Goal: Task Accomplishment & Management: Use online tool/utility

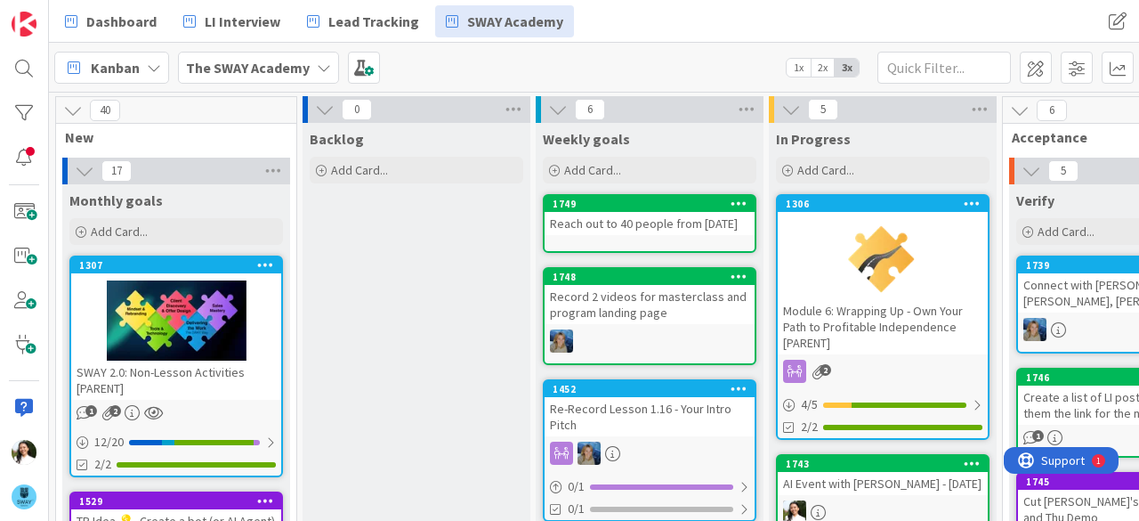
click at [610, 85] on div "Kanban The SWAY Academy 1x 2x 3x" at bounding box center [594, 67] width 1090 height 49
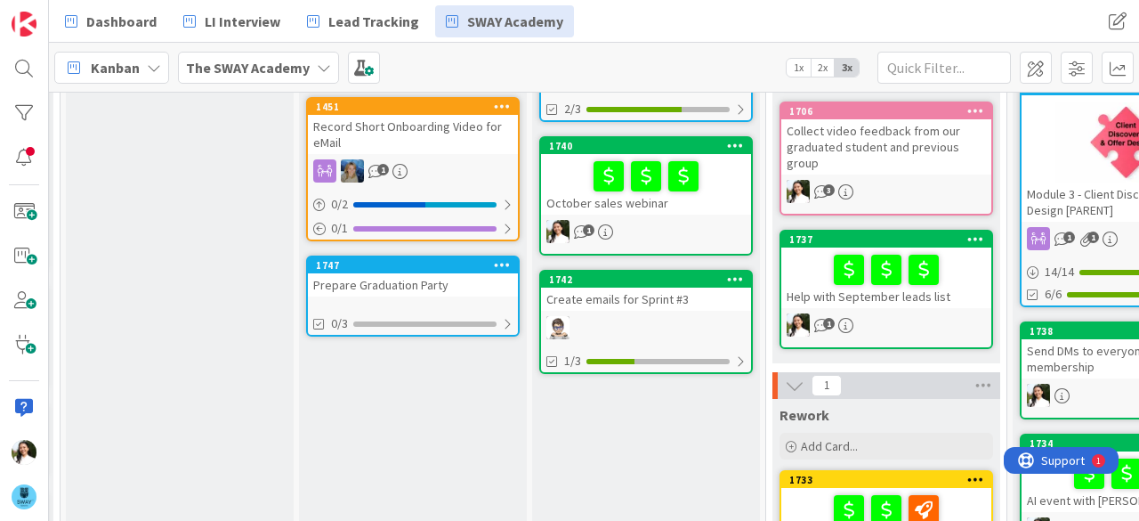
scroll to position [556, 237]
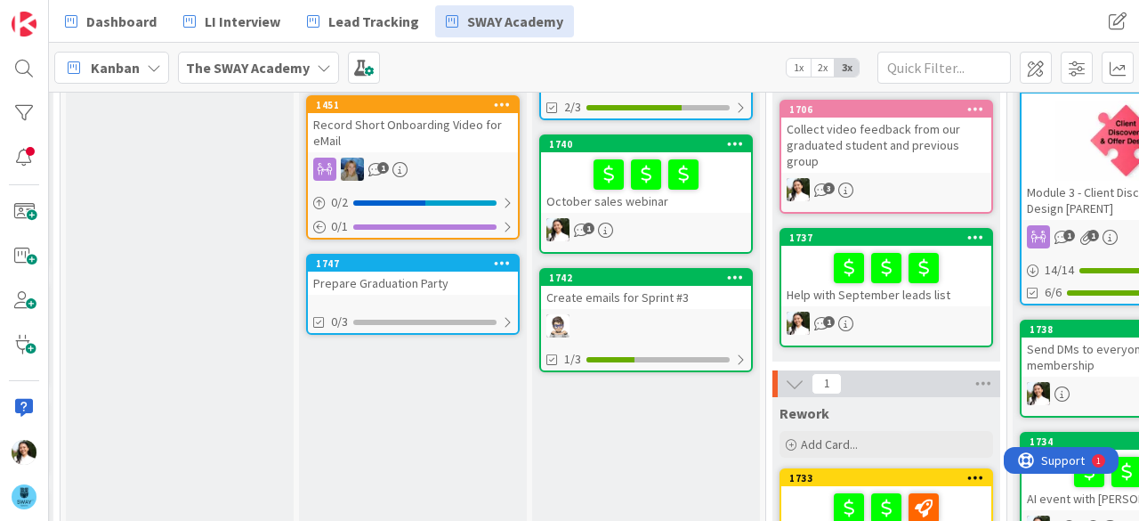
click at [420, 288] on div "Prepare Graduation Party" at bounding box center [413, 282] width 210 height 23
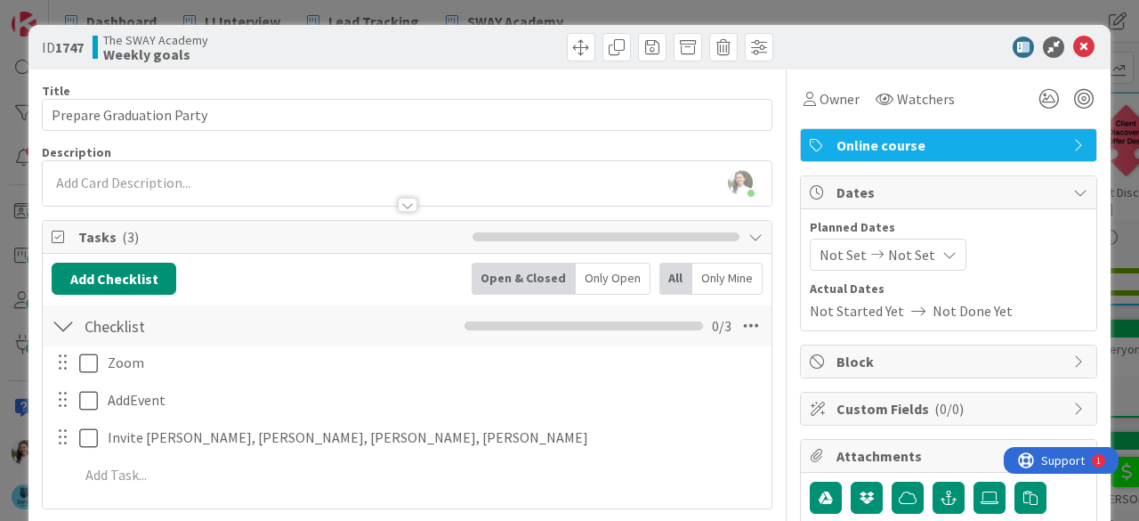
click at [0, 204] on div "ID 1747 The SWAY Academy Weekly goals Title 24 / 128 Prepare Graduation Party D…" at bounding box center [569, 260] width 1139 height 521
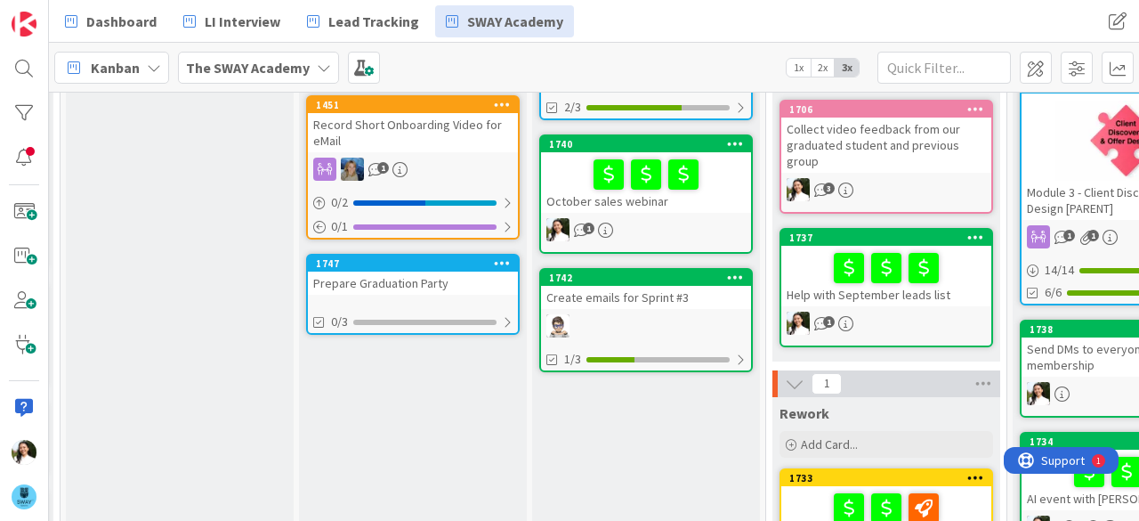
click at [304, 65] on b "The SWAY Academy" at bounding box center [248, 68] width 124 height 18
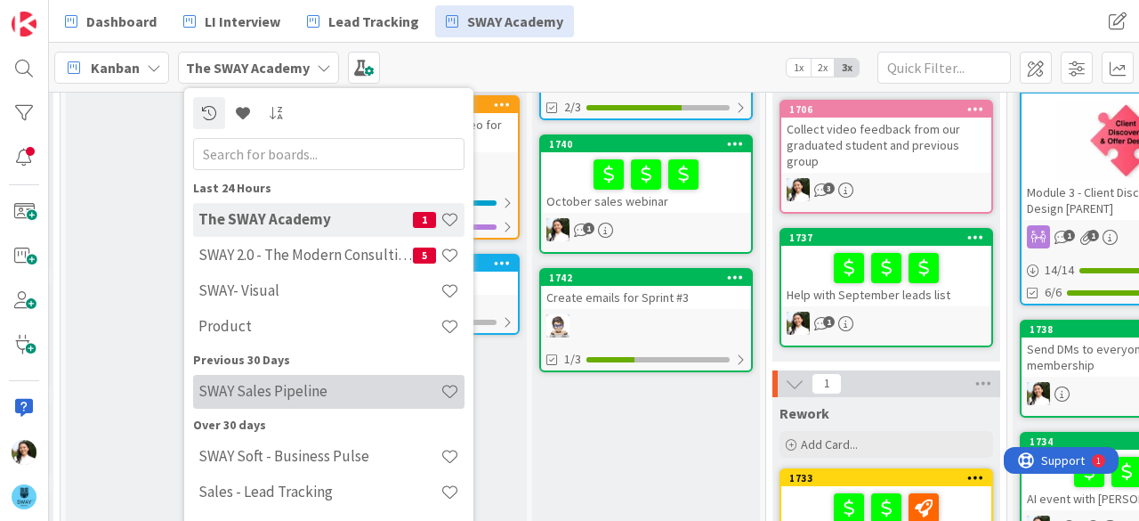
scroll to position [93, 0]
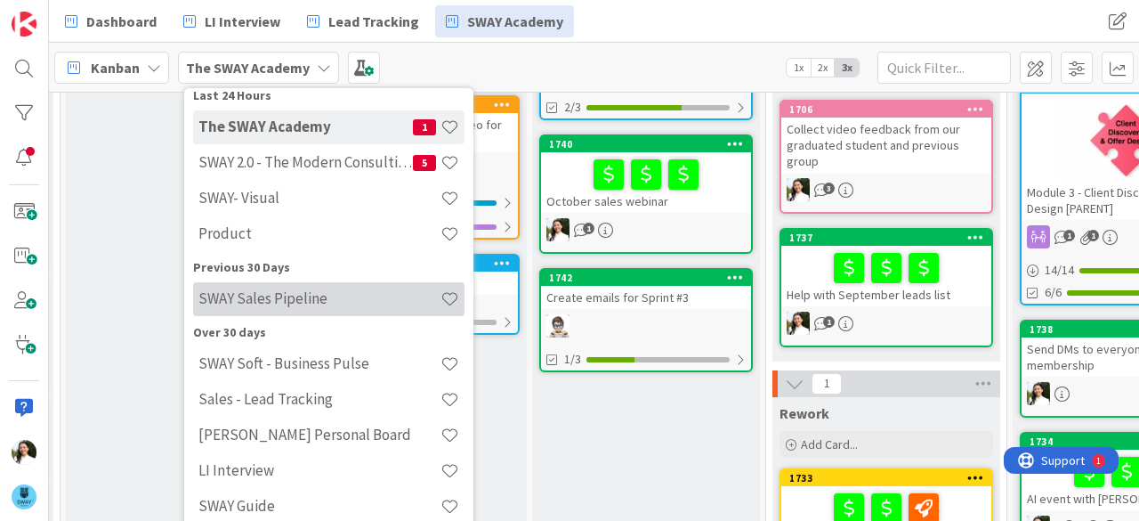
click at [331, 303] on h4 "SWAY Sales Pipeline" at bounding box center [319, 298] width 242 height 18
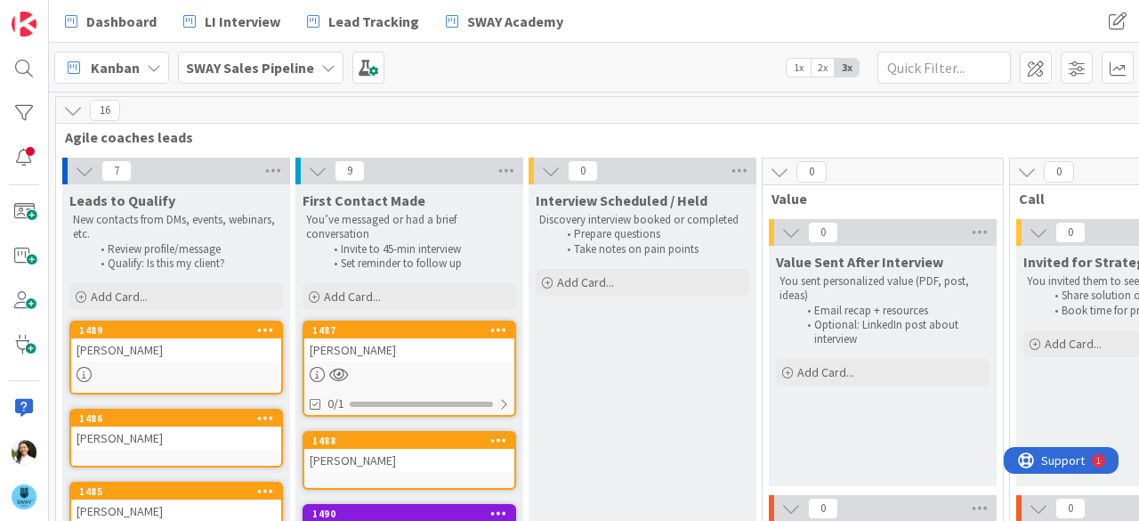
click at [291, 73] on b "SWAY Sales Pipeline" at bounding box center [250, 68] width 128 height 18
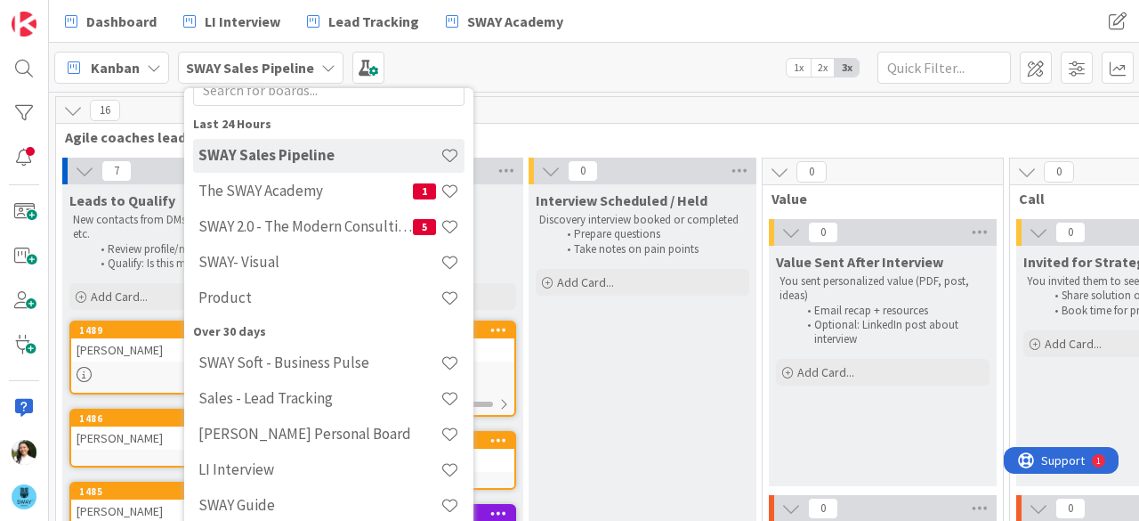
scroll to position [50, 0]
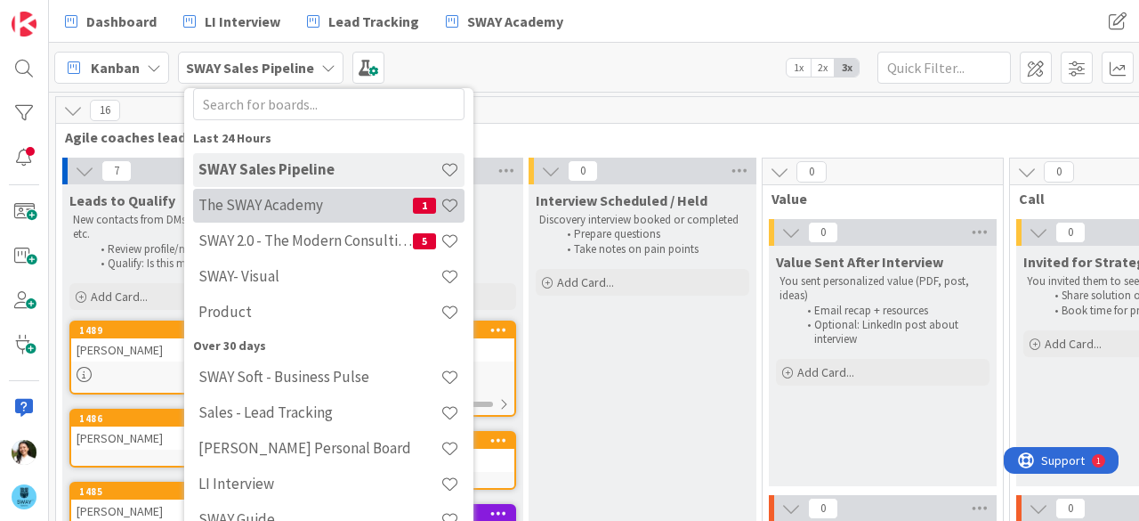
click at [289, 207] on h4 "The SWAY Academy" at bounding box center [305, 205] width 214 height 18
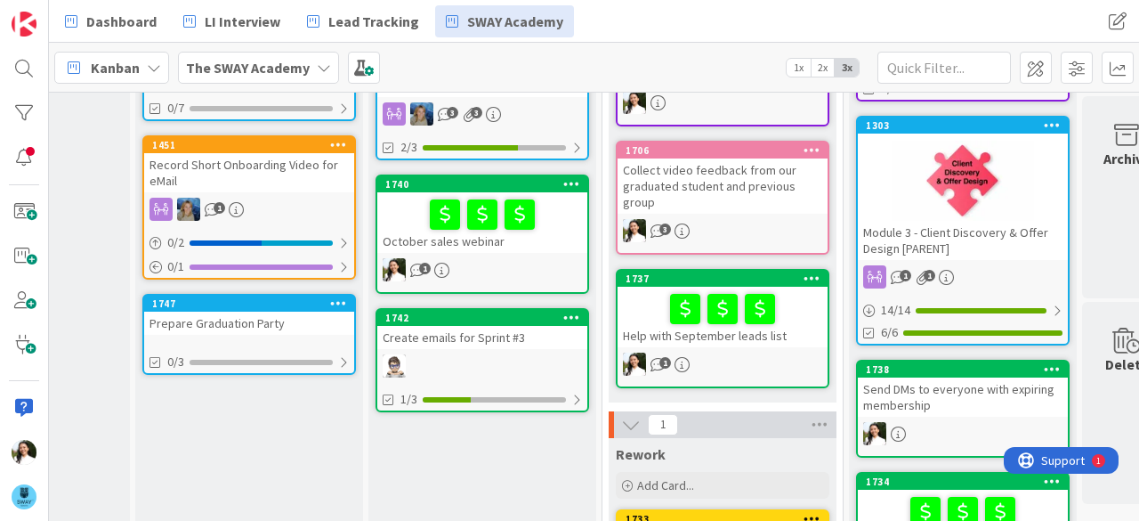
scroll to position [517, 400]
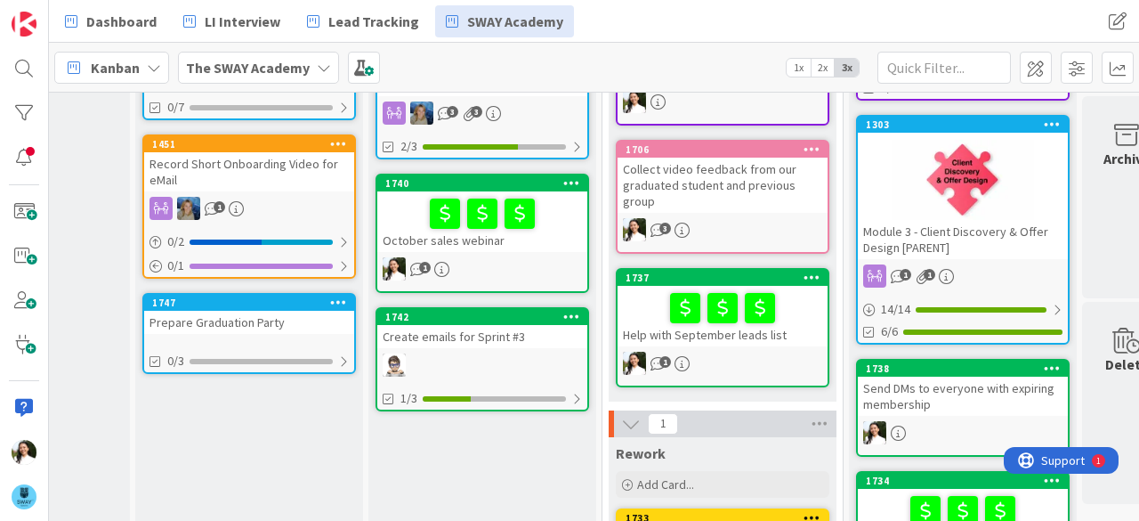
click at [549, 238] on div "October sales webinar" at bounding box center [482, 221] width 210 height 61
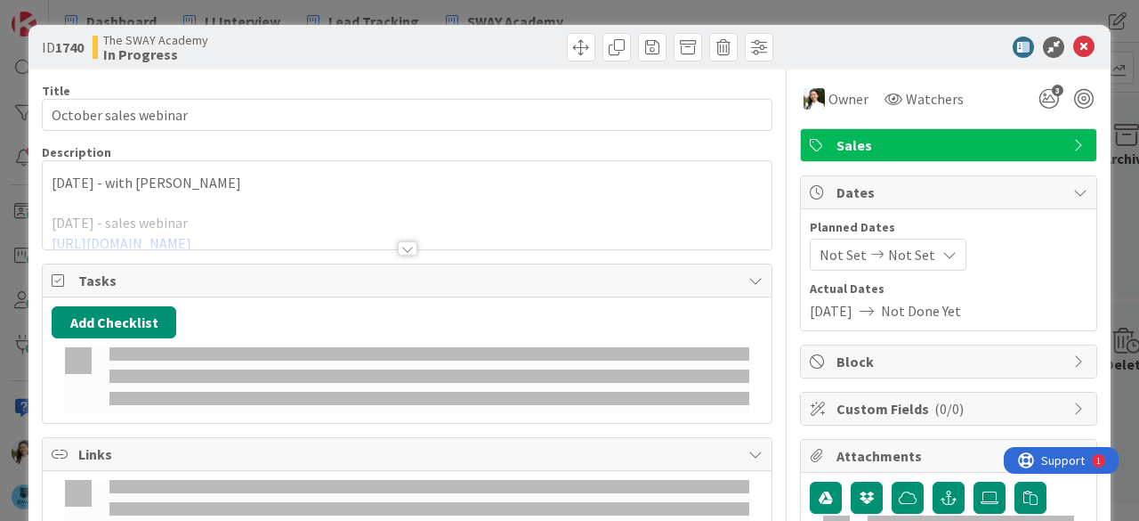
click at [286, 195] on p at bounding box center [407, 203] width 711 height 20
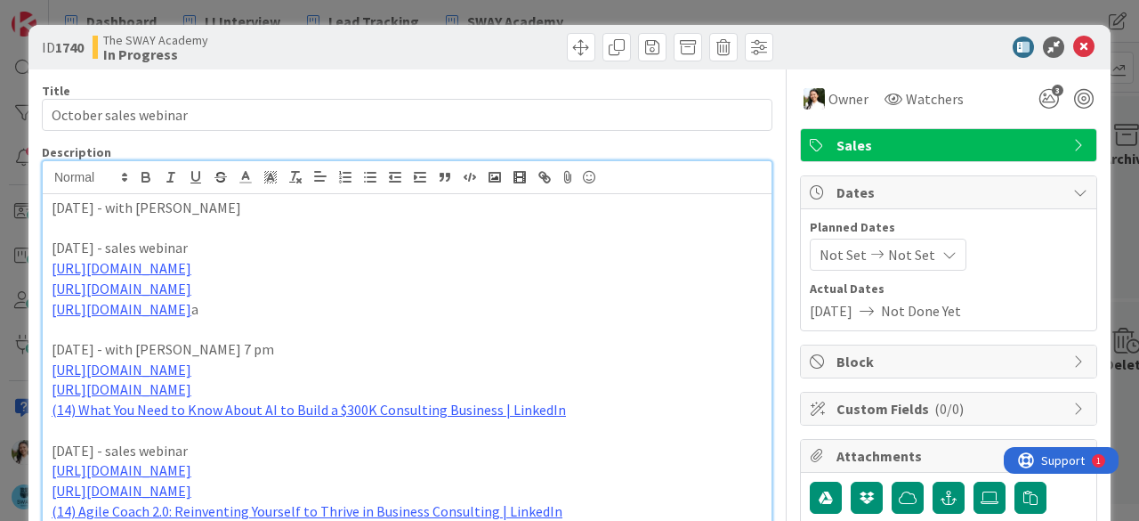
click at [448, 319] on p "https://www.linkedin.com/events/7382358808855027712/?originTrackingId=JnUhISk1R…" at bounding box center [407, 309] width 711 height 20
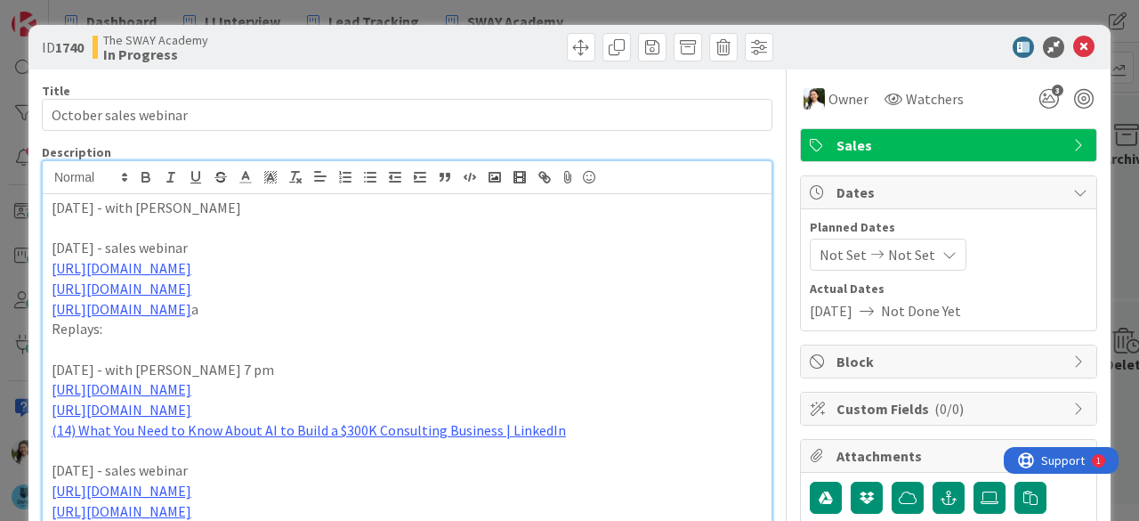
click at [133, 339] on p "Replays:" at bounding box center [407, 329] width 711 height 20
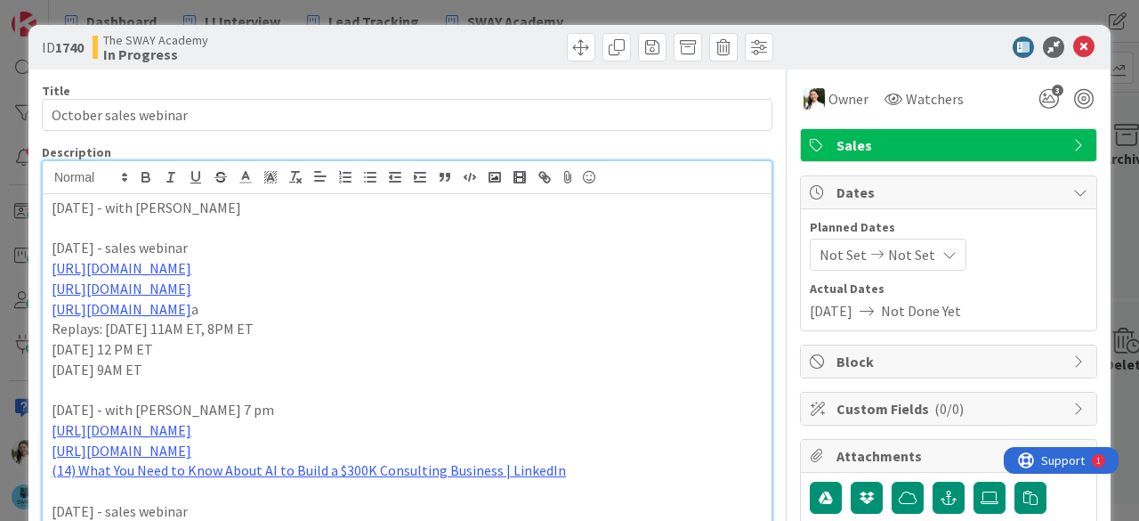
click at [114, 380] on p "Saturday 9AM ET" at bounding box center [407, 369] width 711 height 20
click at [203, 380] on p "Saturday 8:30AM ET" at bounding box center [407, 369] width 711 height 20
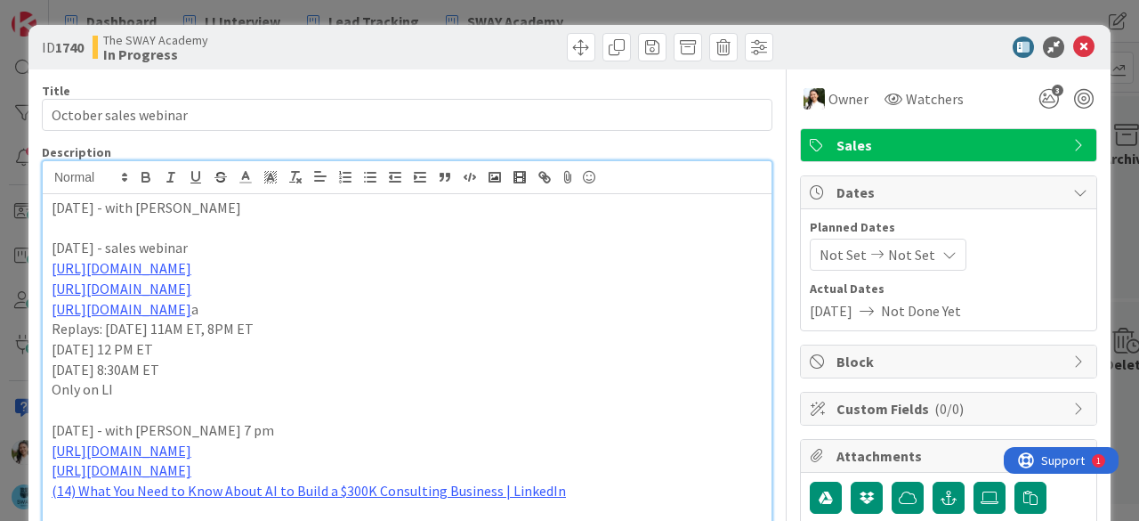
click at [185, 380] on p "Saturday 8:30AM ET" at bounding box center [407, 369] width 711 height 20
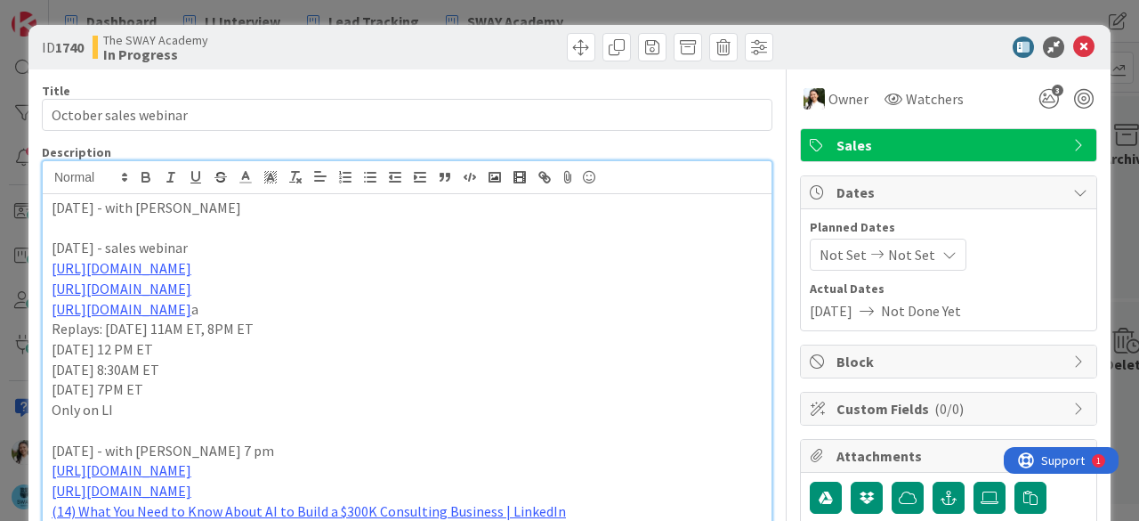
click at [107, 399] on p "Sunday 7PM ET" at bounding box center [407, 389] width 711 height 20
click at [1, 184] on div "ID 1740 The SWAY Academy In Progress Title 21 / 128 October sales webinar Descr…" at bounding box center [569, 260] width 1139 height 521
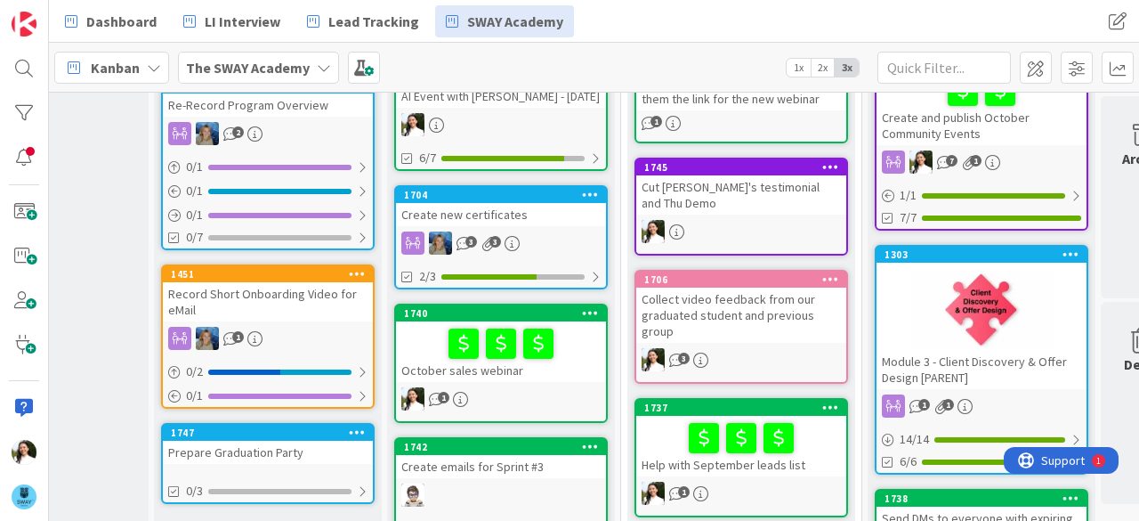
click at [282, 69] on b "The SWAY Academy" at bounding box center [248, 68] width 124 height 18
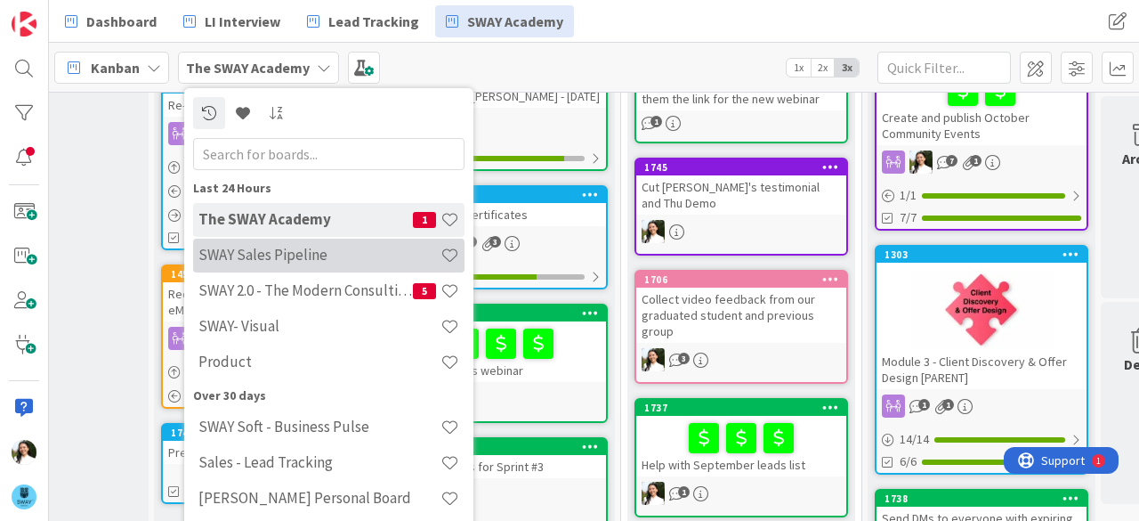
click at [301, 254] on h4 "SWAY Sales Pipeline" at bounding box center [319, 255] width 242 height 18
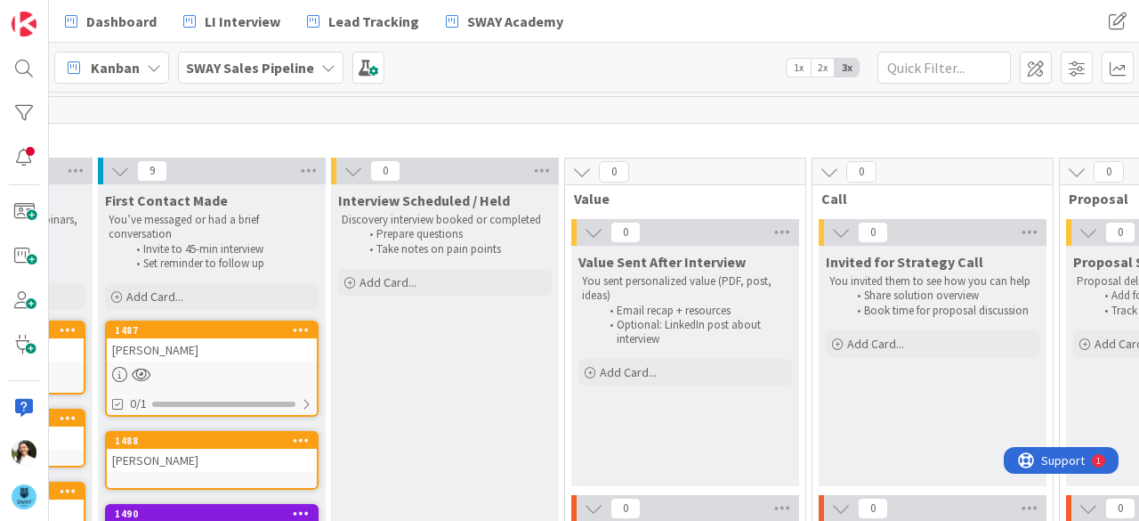
scroll to position [0, 198]
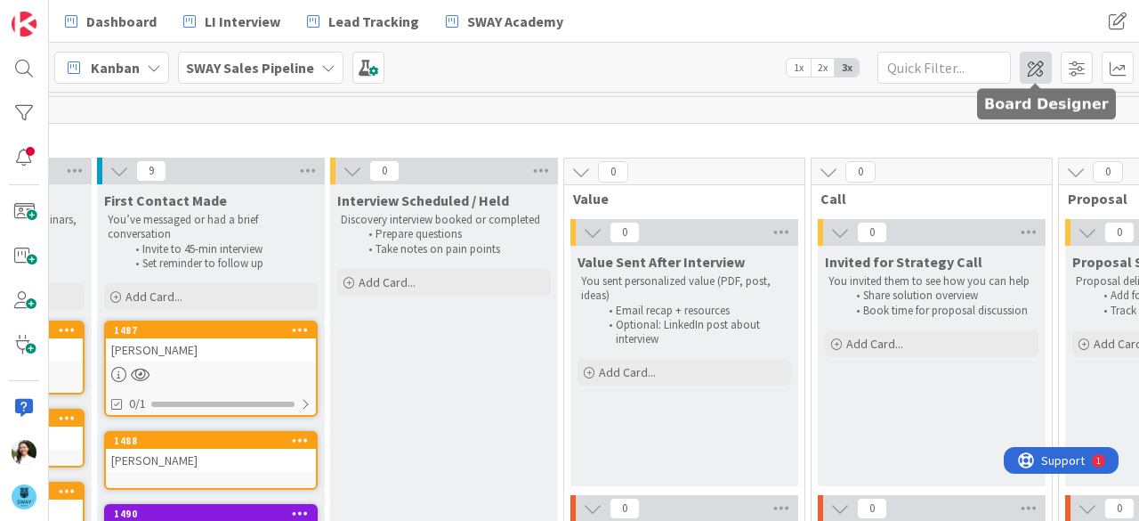
click at [1041, 76] on span at bounding box center [1036, 68] width 32 height 32
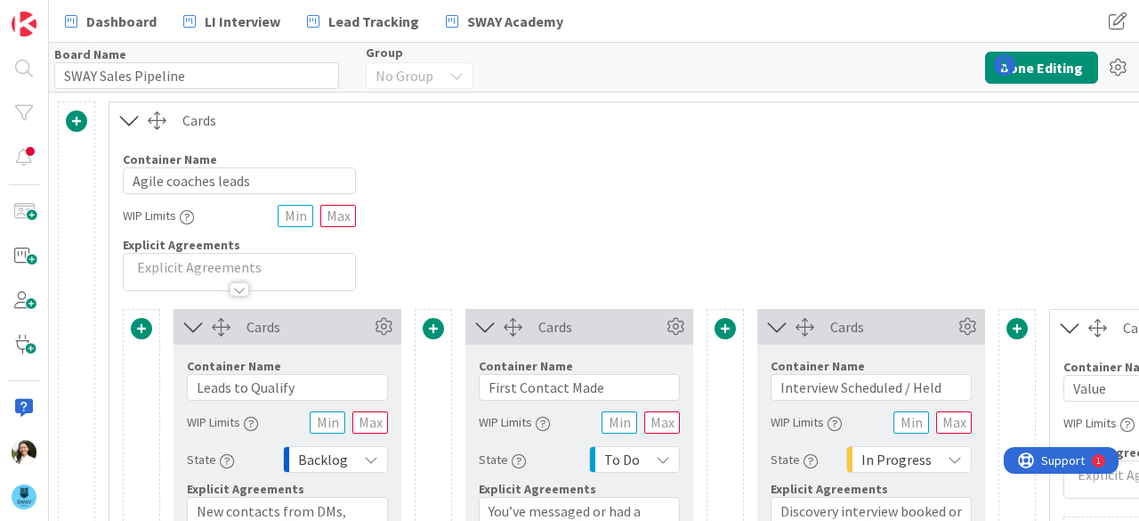
type input "SWAY Sales Pipeline"
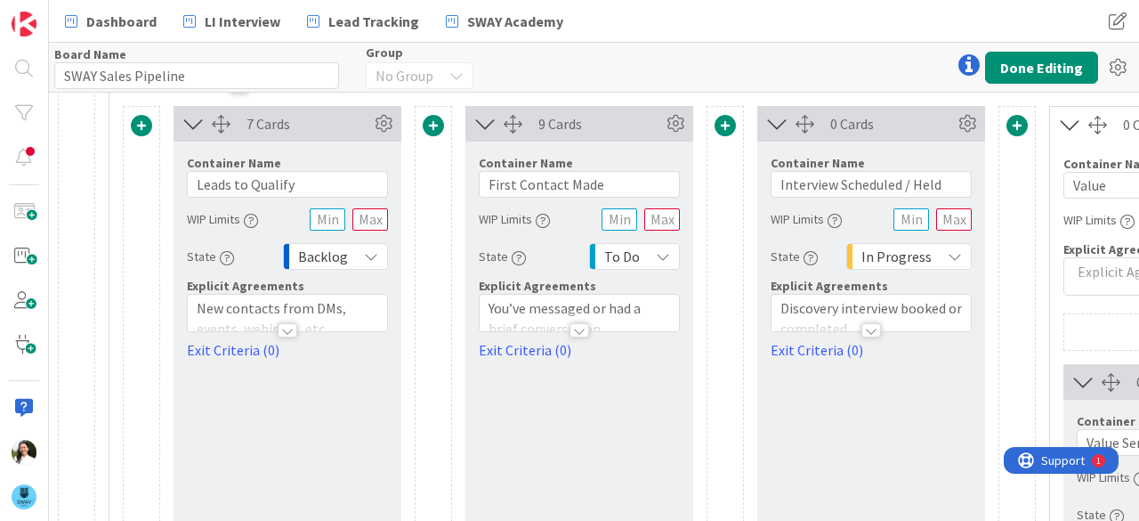
scroll to position [161, 0]
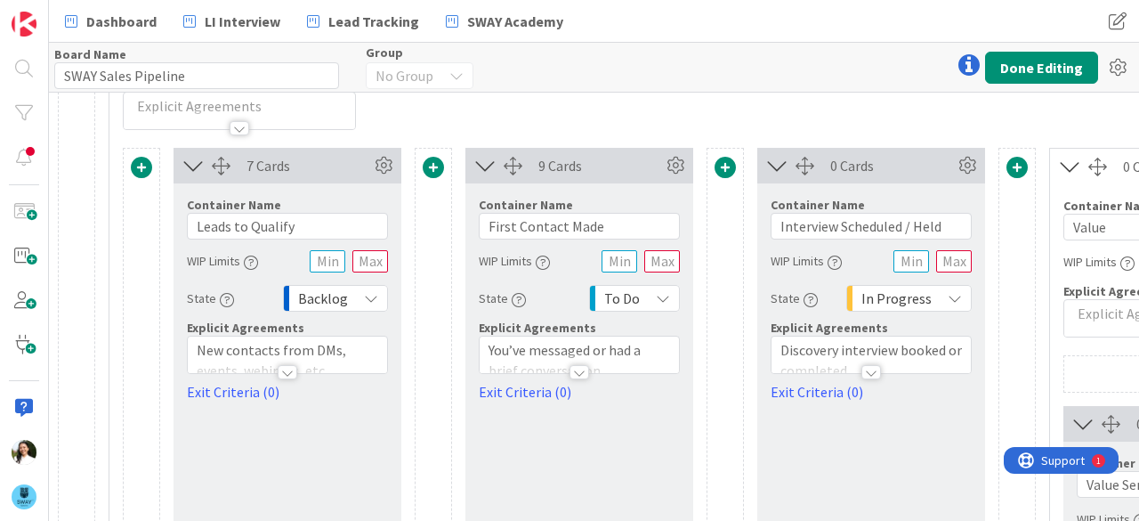
click at [287, 370] on div at bounding box center [288, 372] width 20 height 14
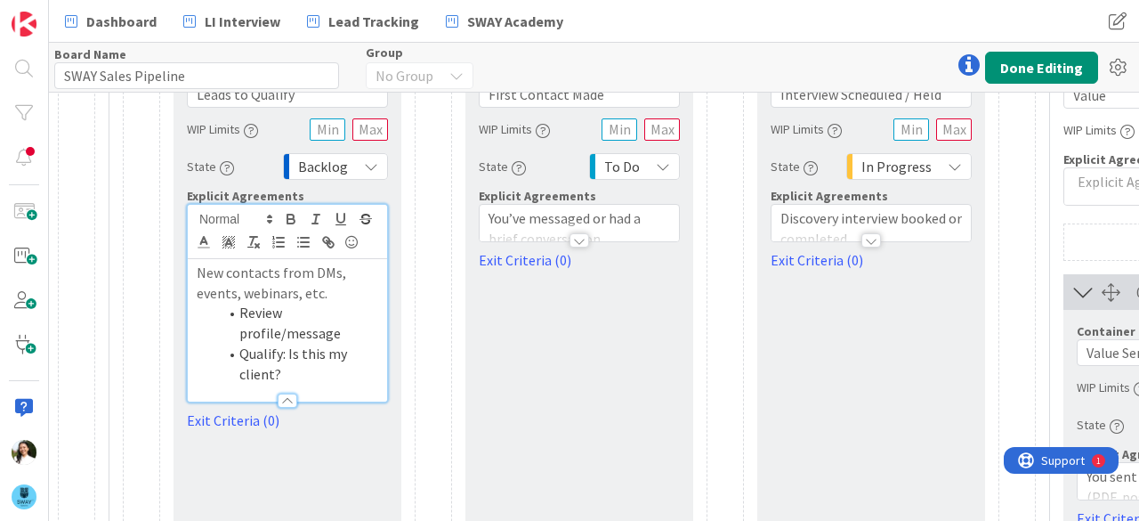
scroll to position [230, 0]
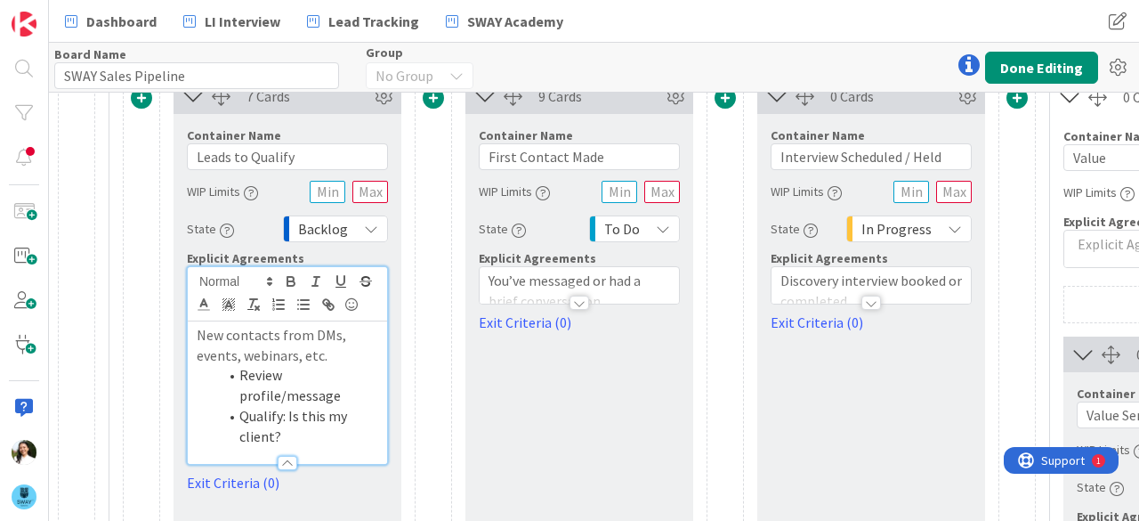
click at [581, 298] on div at bounding box center [579, 302] width 20 height 14
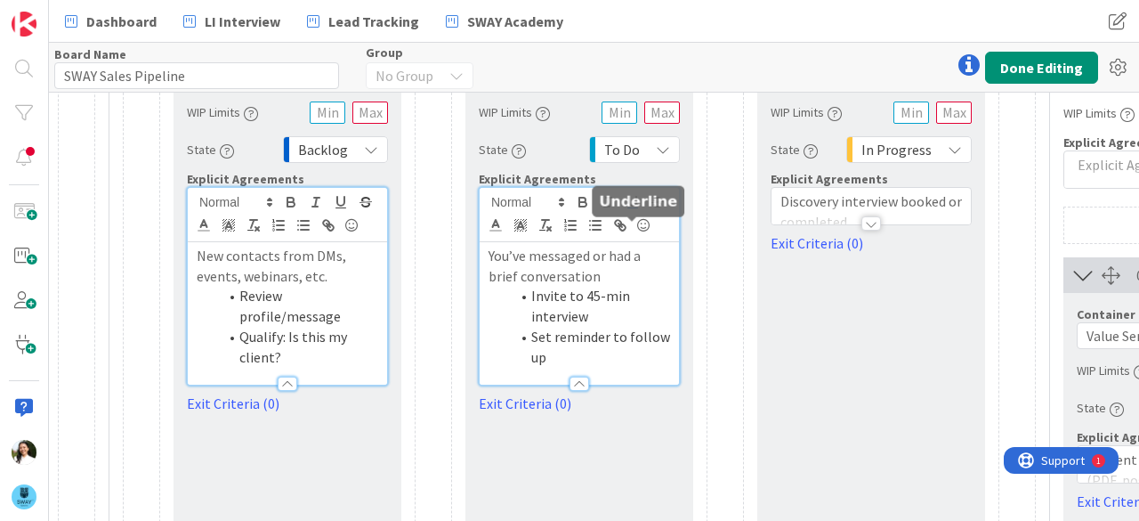
scroll to position [275, 0]
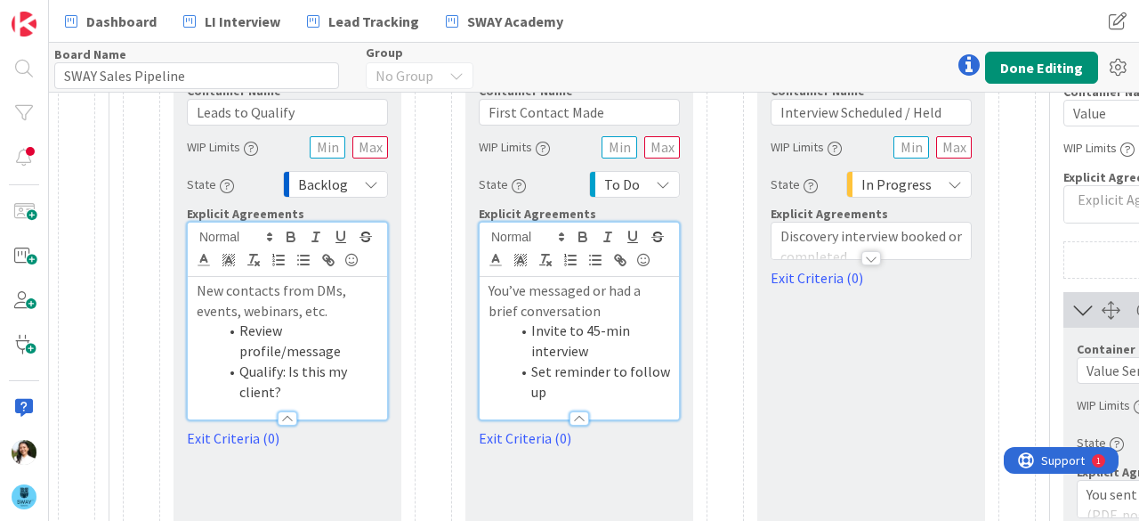
click at [560, 387] on li "Set reminder to follow up" at bounding box center [590, 381] width 160 height 40
drag, startPoint x: 601, startPoint y: 346, endPoint x: 527, endPoint y: 330, distance: 75.6
click at [527, 330] on li "Invite to 45-min interview" at bounding box center [590, 340] width 160 height 40
click at [601, 351] on li "Invite to 45-min interview" at bounding box center [590, 340] width 160 height 40
drag, startPoint x: 601, startPoint y: 351, endPoint x: 521, endPoint y: 332, distance: 82.4
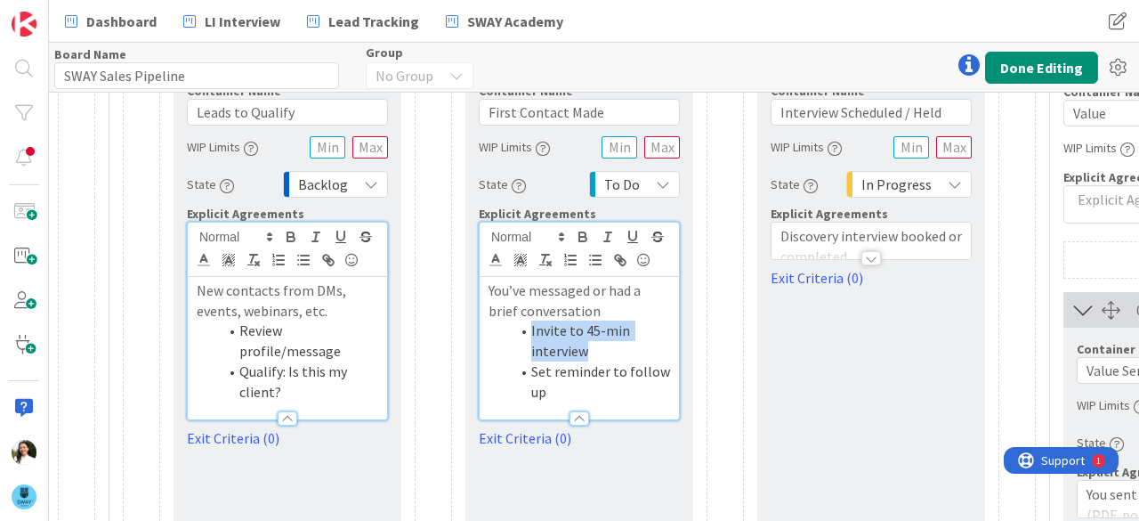
click at [521, 332] on li "Invite to 45-min interview" at bounding box center [590, 340] width 160 height 40
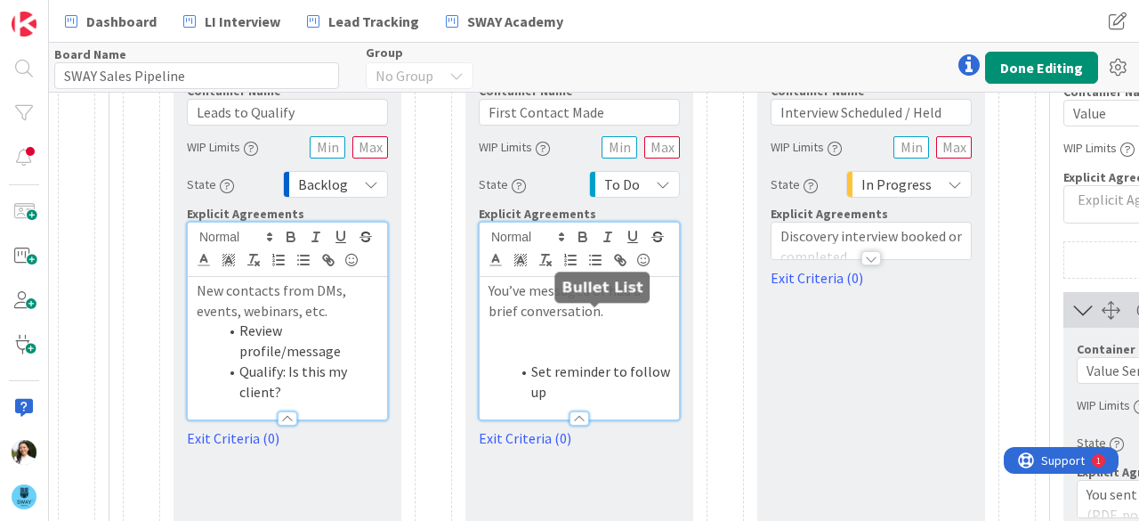
scroll to position [214, 0]
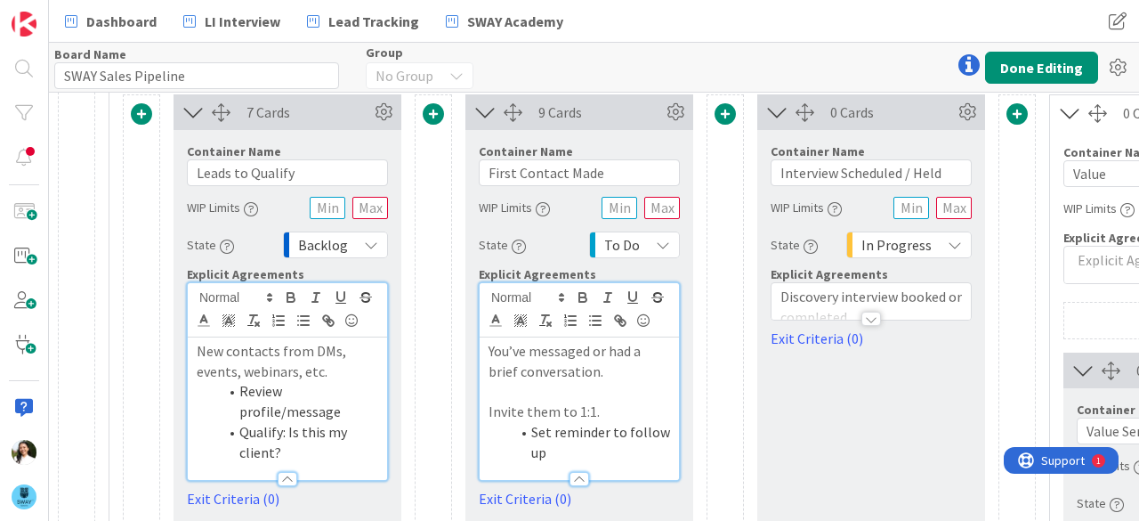
click at [881, 310] on div at bounding box center [870, 310] width 199 height 19
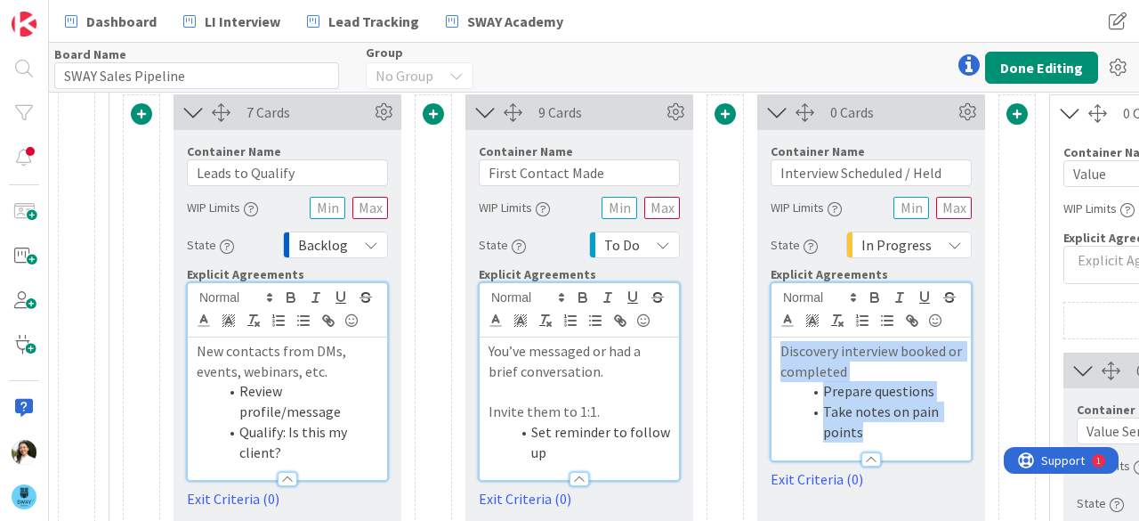
drag, startPoint x: 876, startPoint y: 428, endPoint x: 771, endPoint y: 352, distance: 128.7
click at [771, 352] on div "Discovery interview booked or completed Prepare questions Take notes on pain po…" at bounding box center [870, 398] width 199 height 123
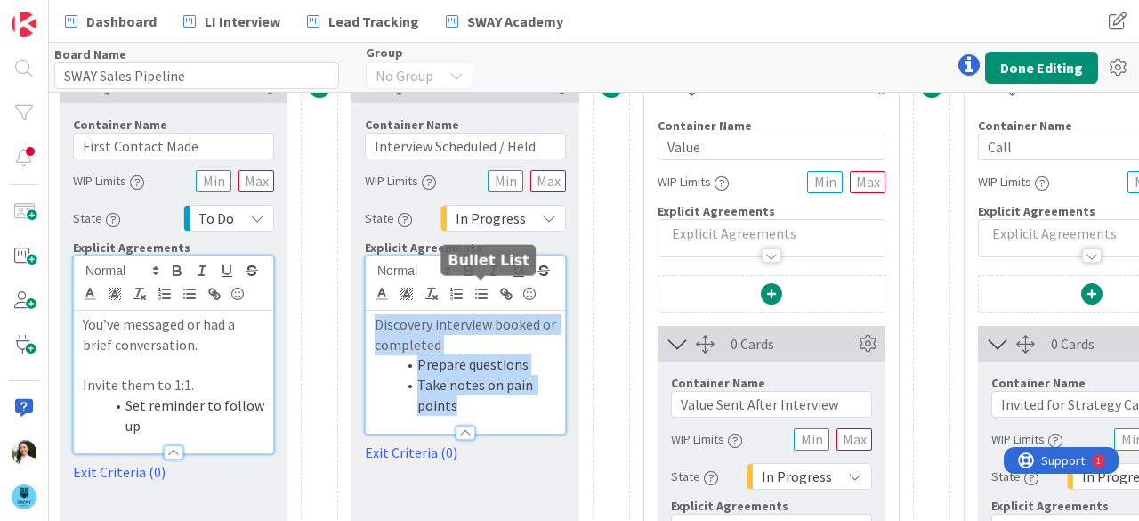
scroll to position [242, 406]
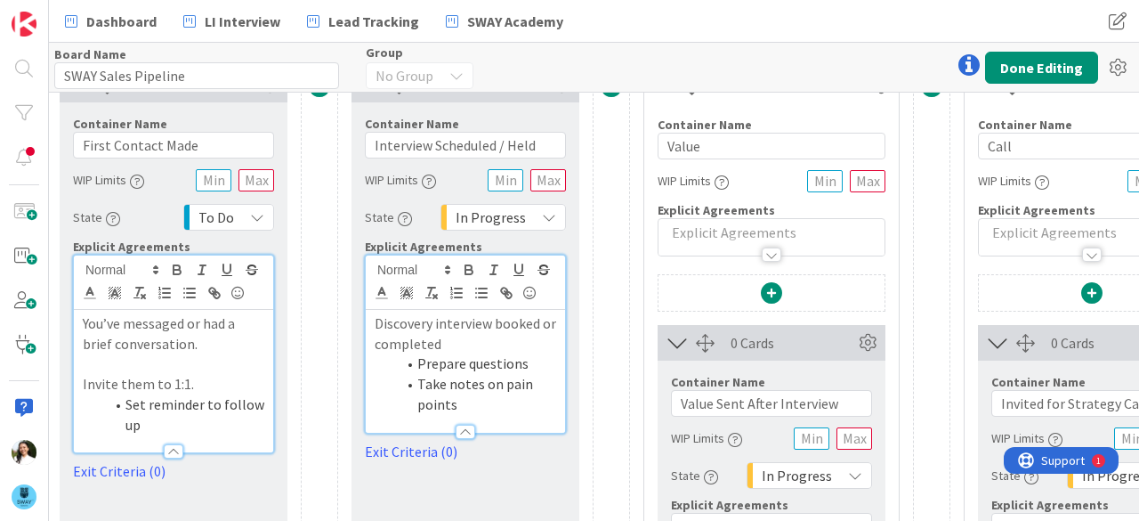
click at [683, 44] on div "Board Name 19 / 64 SWAY Sales Pipeline Group No Group Done Editing" at bounding box center [594, 67] width 1090 height 49
click at [1061, 55] on button "Done Editing" at bounding box center [1041, 68] width 113 height 32
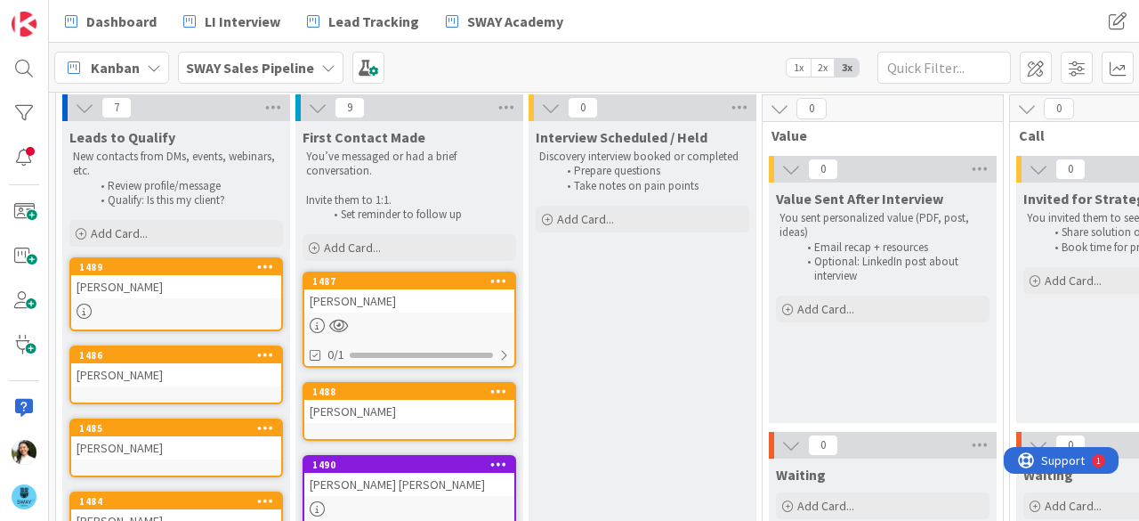
scroll to position [66, 0]
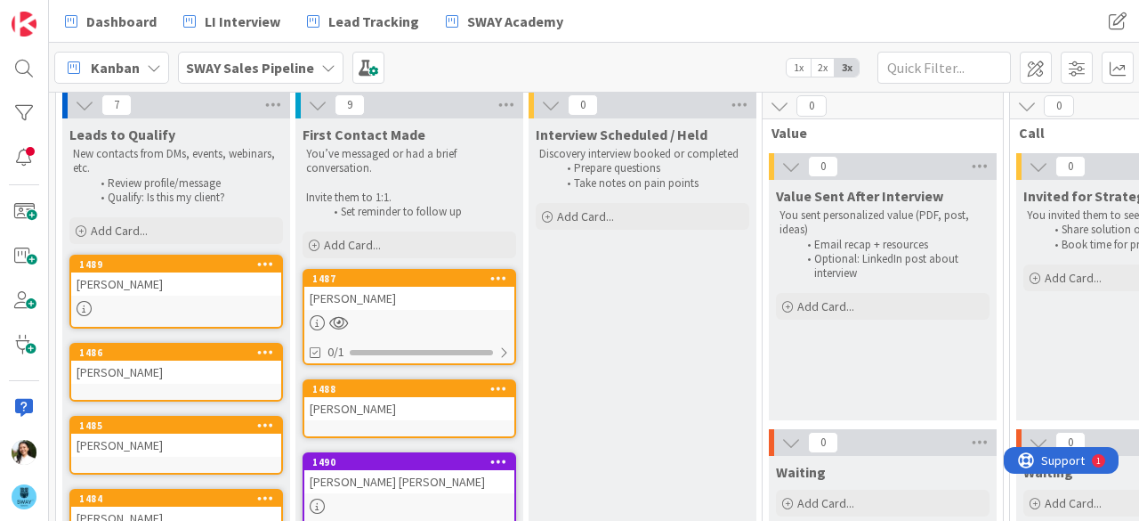
click at [409, 297] on div "Rachel Hanley" at bounding box center [409, 298] width 210 height 23
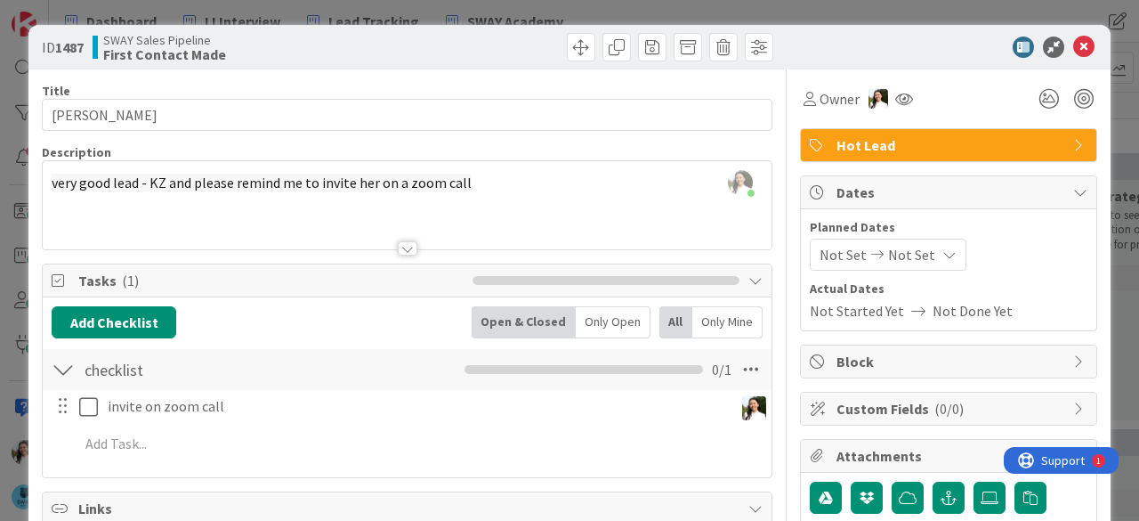
click at [0, 243] on div "ID 1487 SWAY Sales Pipeline First Contact Made Title 13 / 128 Rachel Hanley Des…" at bounding box center [569, 260] width 1139 height 521
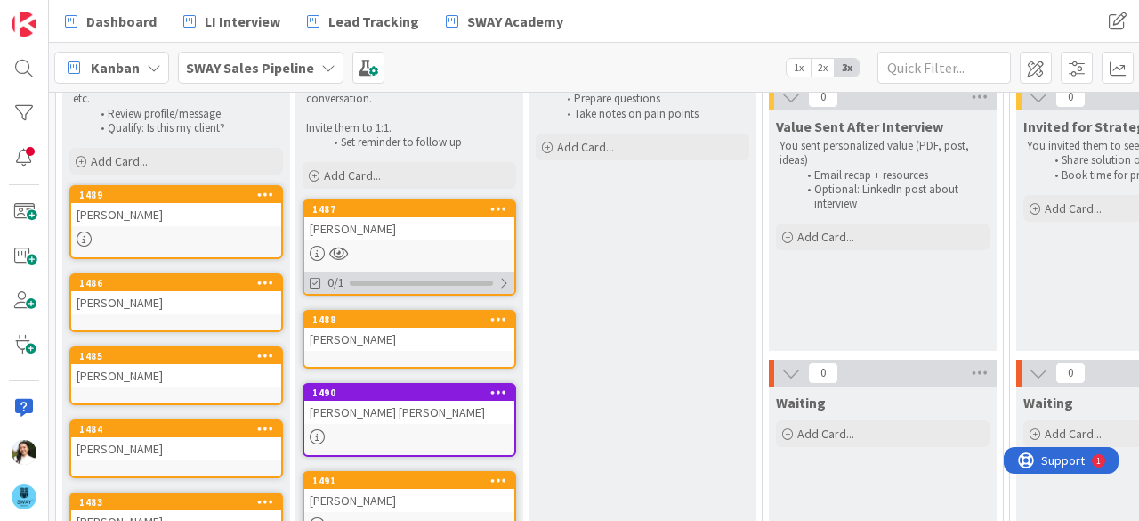
scroll to position [141, 0]
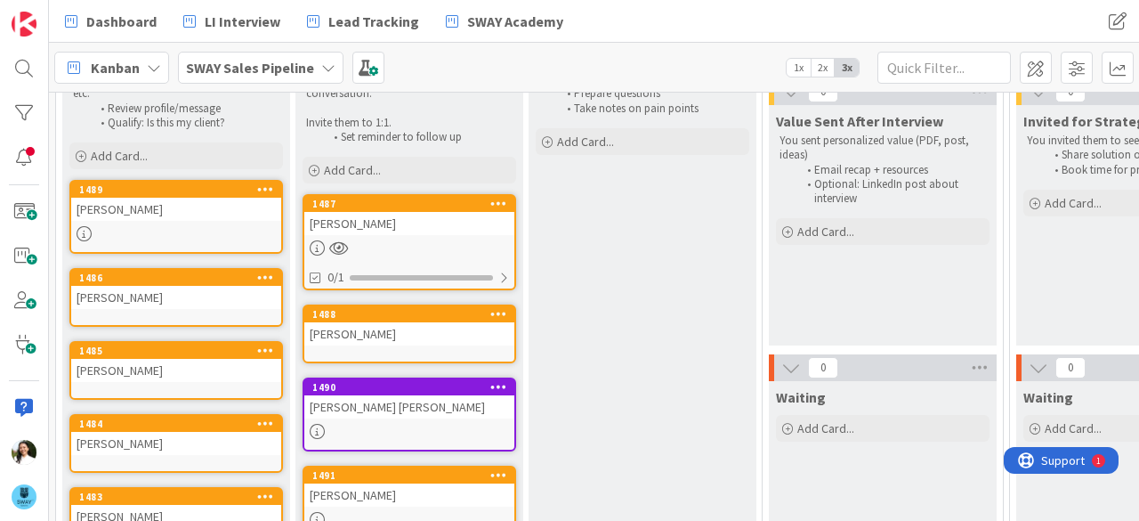
click at [276, 70] on b "SWAY Sales Pipeline" at bounding box center [250, 68] width 128 height 18
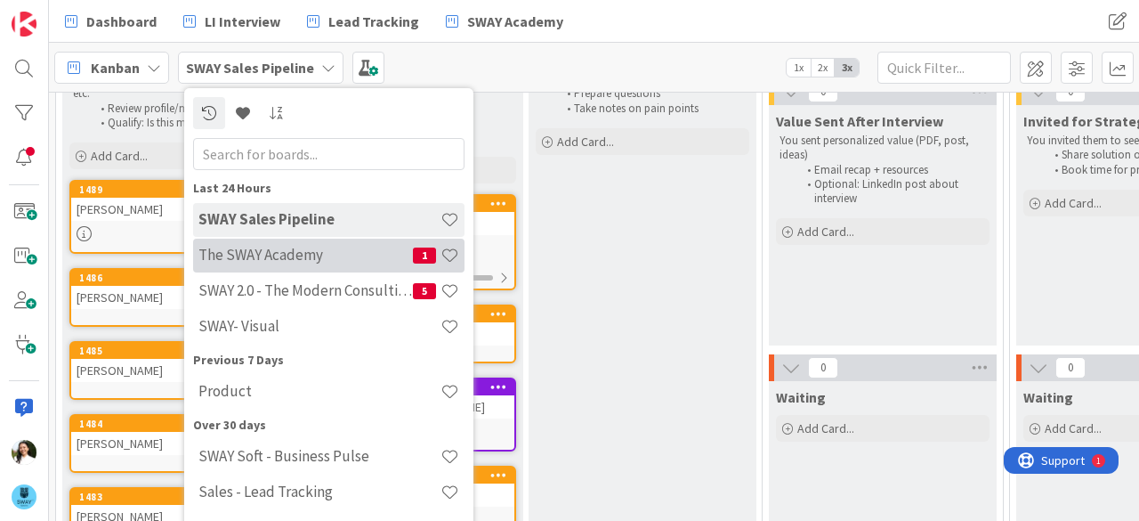
click at [279, 258] on h4 "The SWAY Academy" at bounding box center [305, 255] width 214 height 18
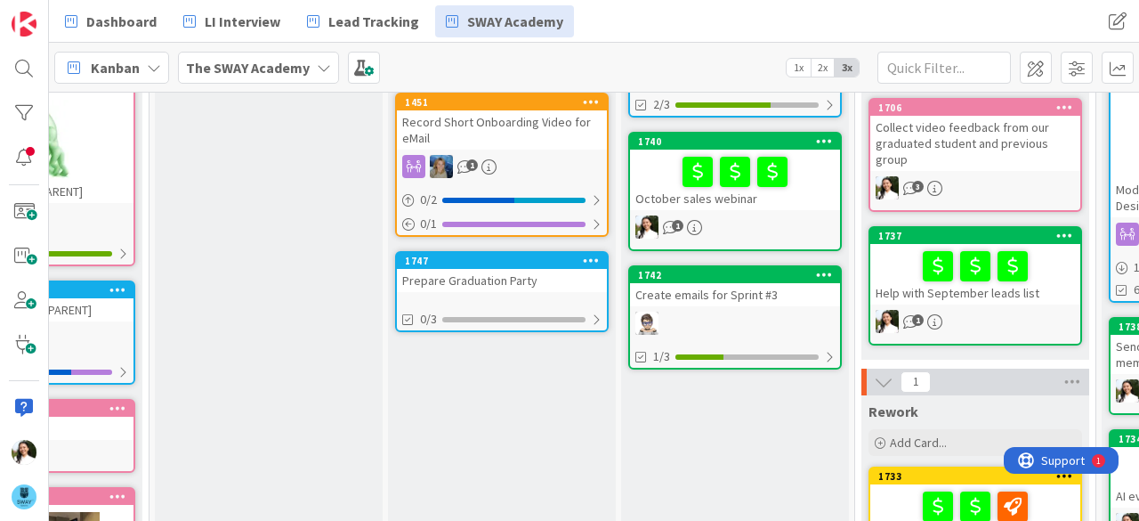
scroll to position [448, 148]
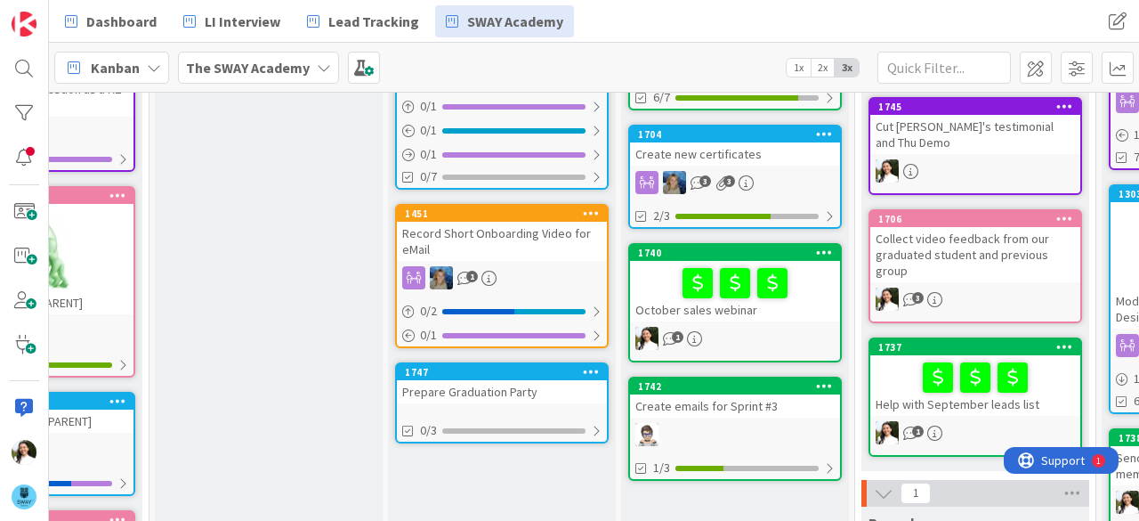
click at [790, 312] on div "October sales webinar" at bounding box center [735, 291] width 210 height 61
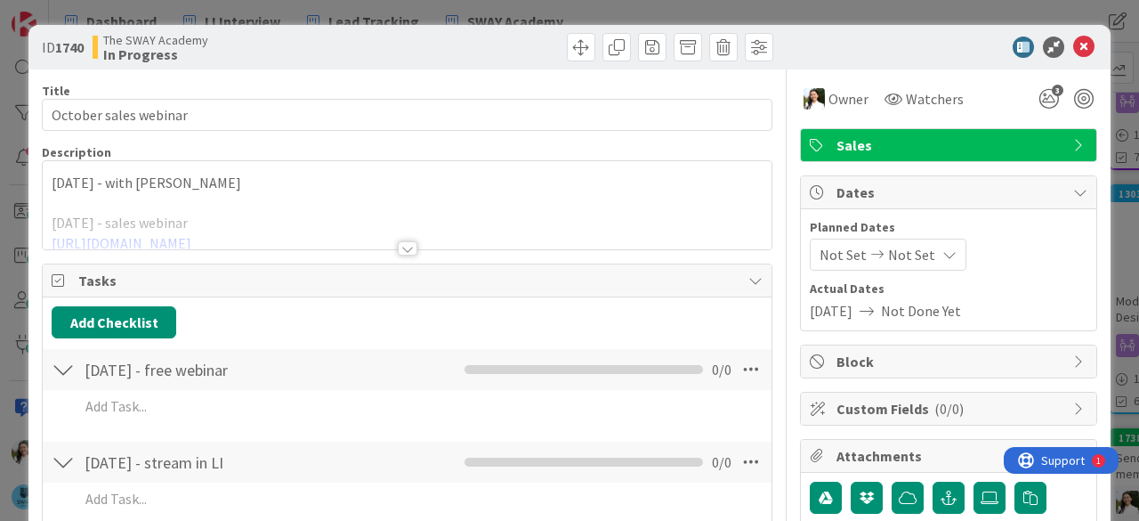
click at [385, 241] on div at bounding box center [407, 226] width 729 height 45
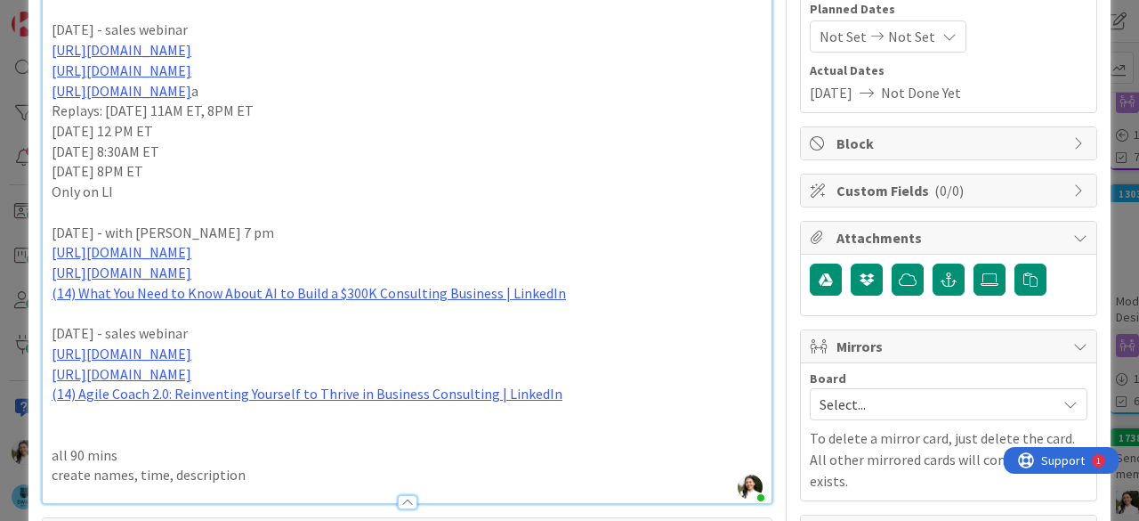
scroll to position [341, 0]
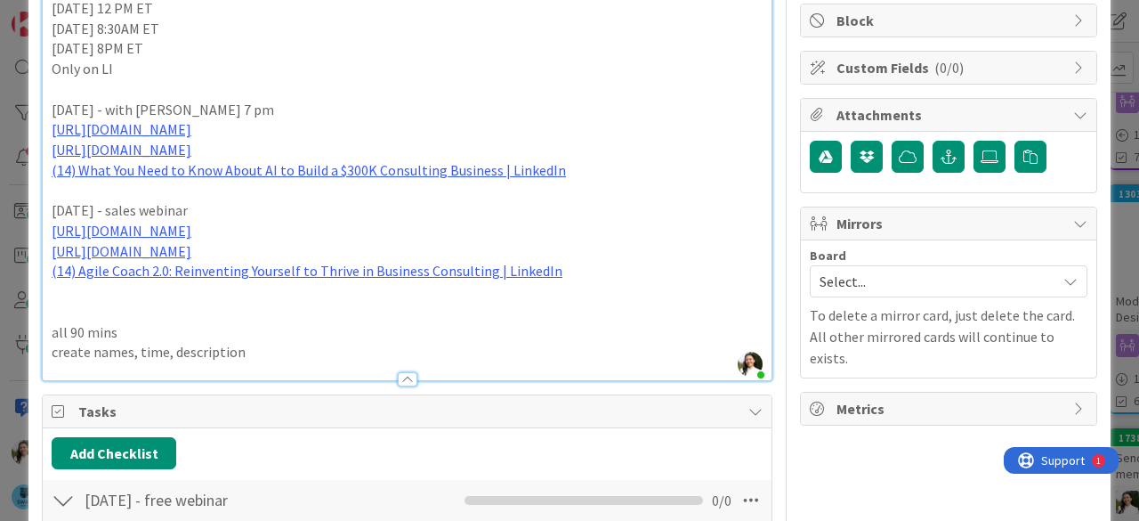
click at [231, 221] on p "October 29 - sales webinar" at bounding box center [407, 210] width 711 height 20
